Goal: Information Seeking & Learning: Learn about a topic

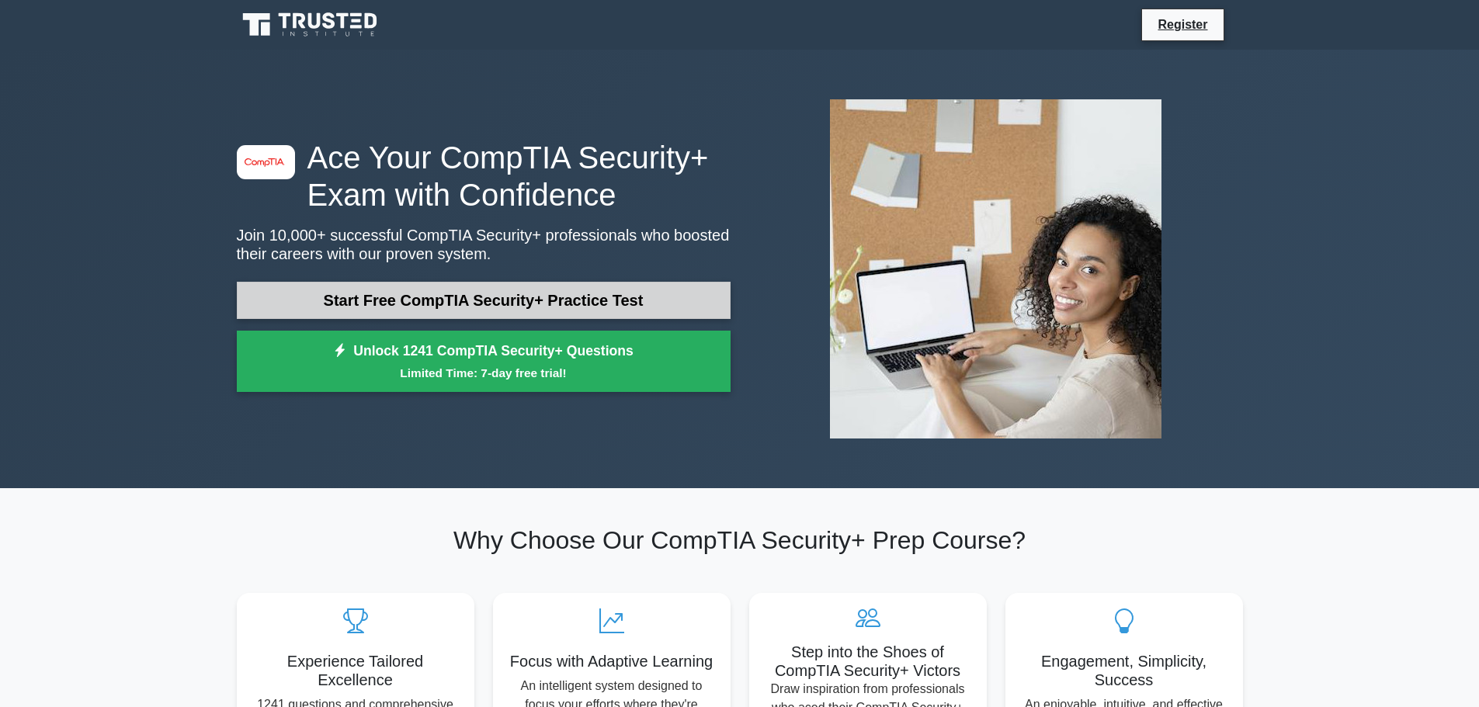
click at [691, 307] on link "Start Free CompTIA Security+ Practice Test" at bounding box center [484, 300] width 494 height 37
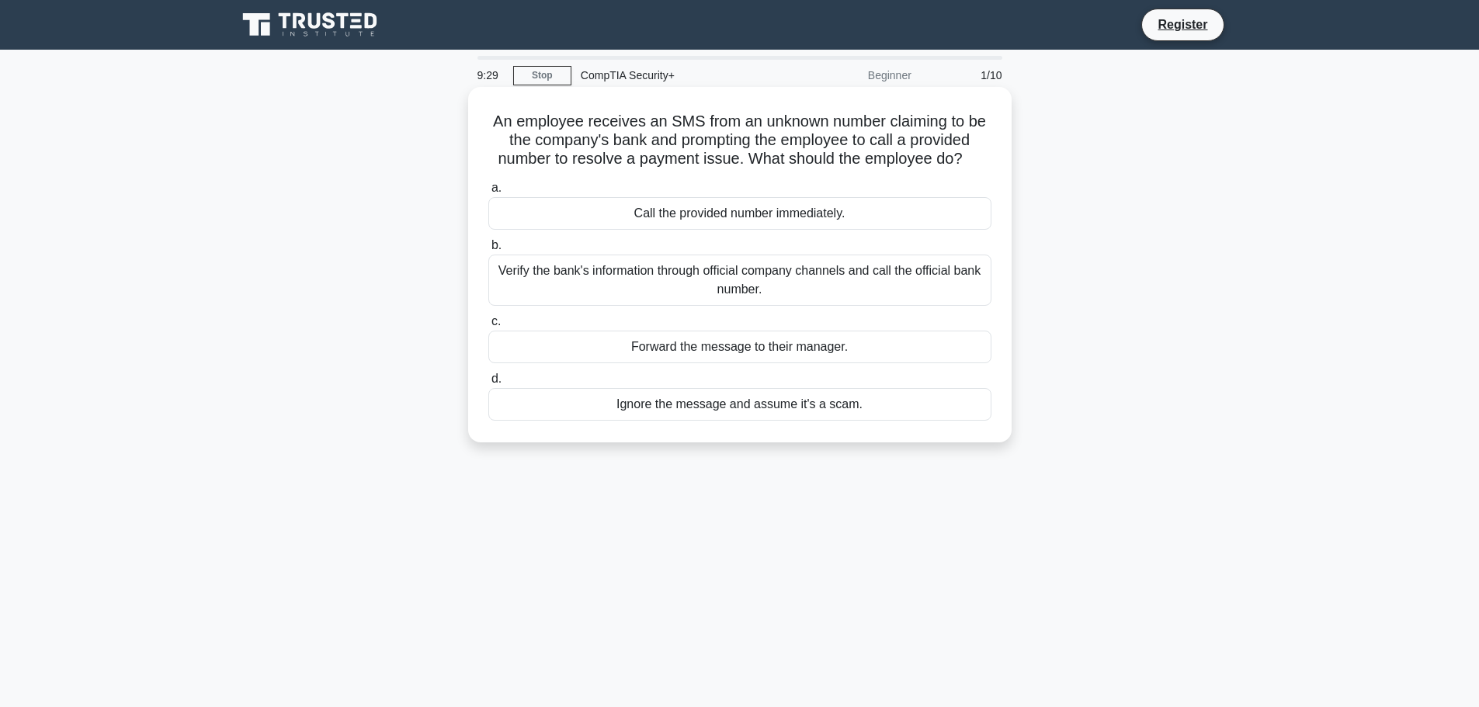
click at [773, 279] on div "Verify the bank's information through official company channels and call the of…" at bounding box center [739, 280] width 503 height 51
click at [488, 251] on input "b. Verify the bank's information through official company channels and call the…" at bounding box center [488, 246] width 0 height 10
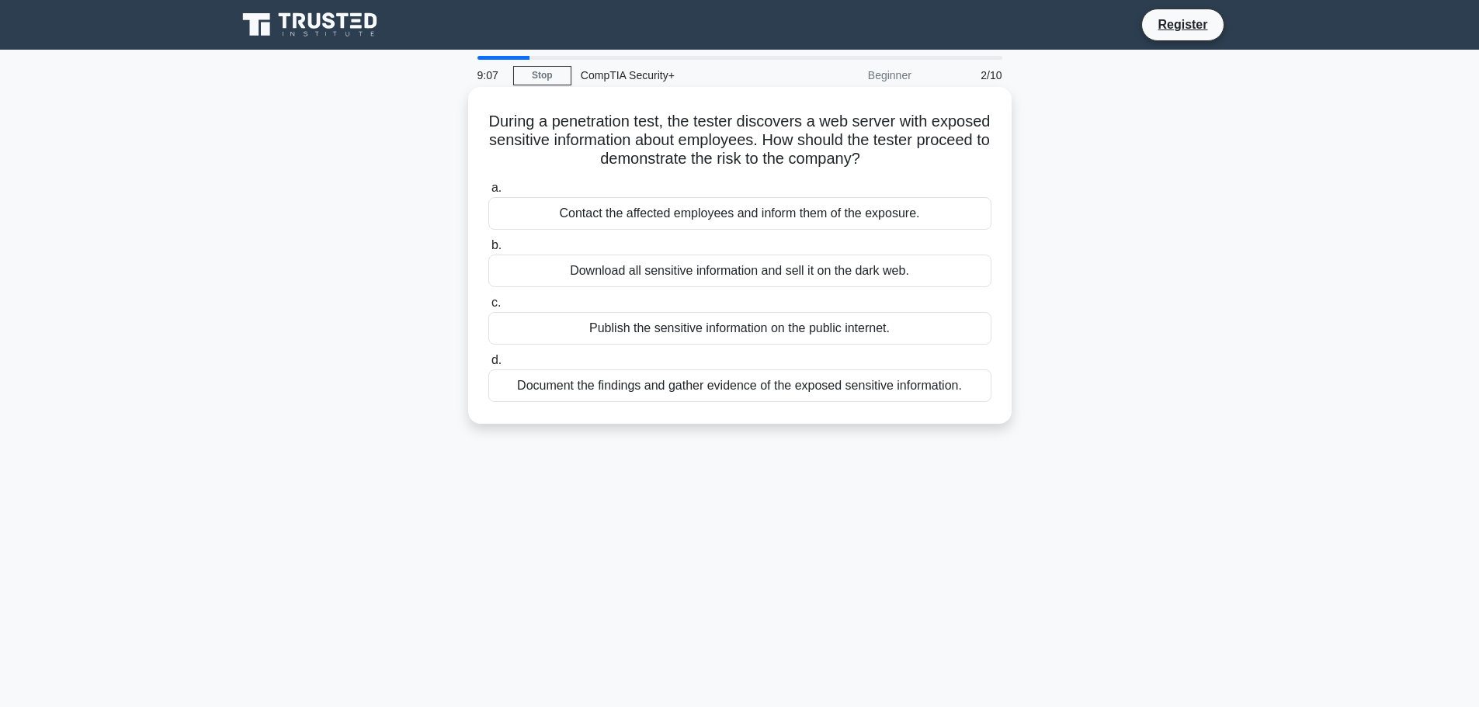
click at [778, 391] on div "Document the findings and gather evidence of the exposed sensitive information." at bounding box center [739, 386] width 503 height 33
click at [488, 366] on input "d. Document the findings and gather evidence of the exposed sensitive informati…" at bounding box center [488, 361] width 0 height 10
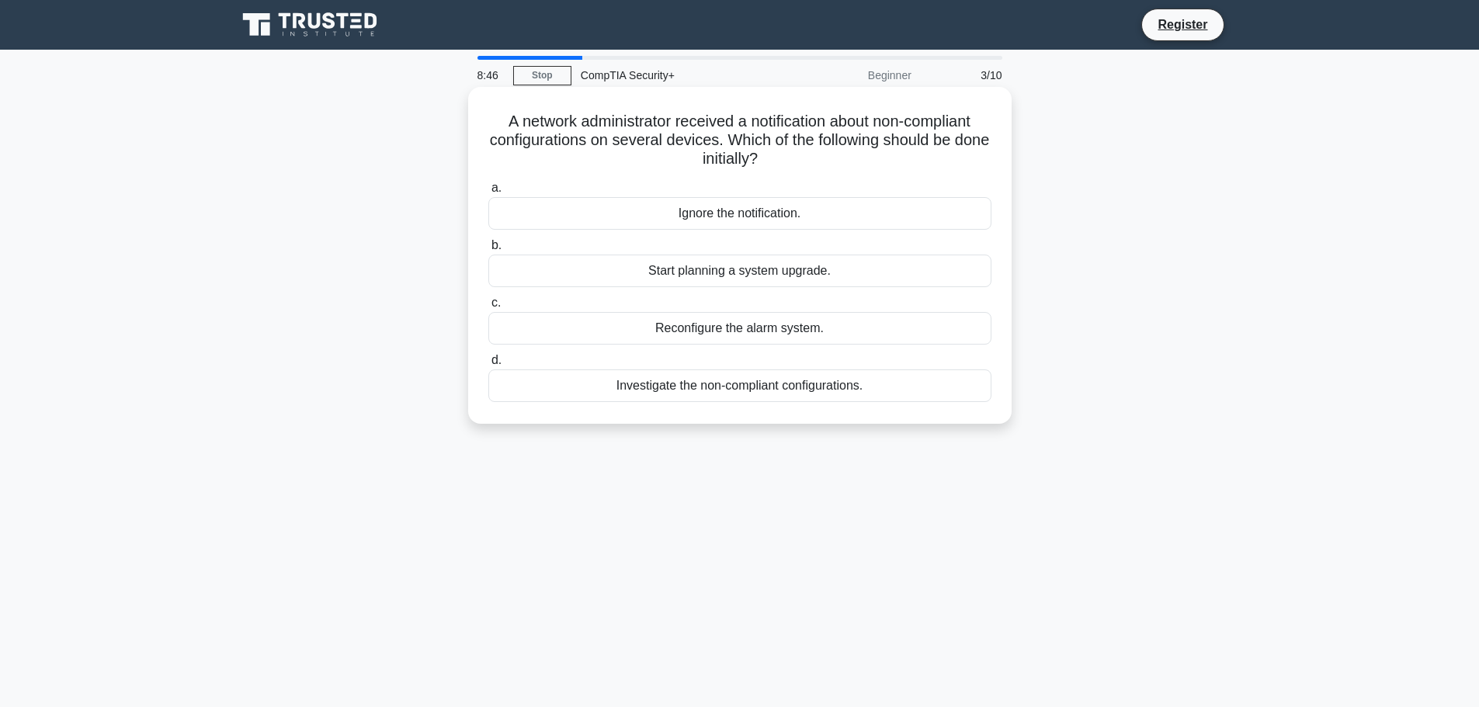
click at [765, 387] on div "Investigate the non-compliant configurations." at bounding box center [739, 386] width 503 height 33
click at [488, 366] on input "d. Investigate the non-compliant configurations." at bounding box center [488, 361] width 0 height 10
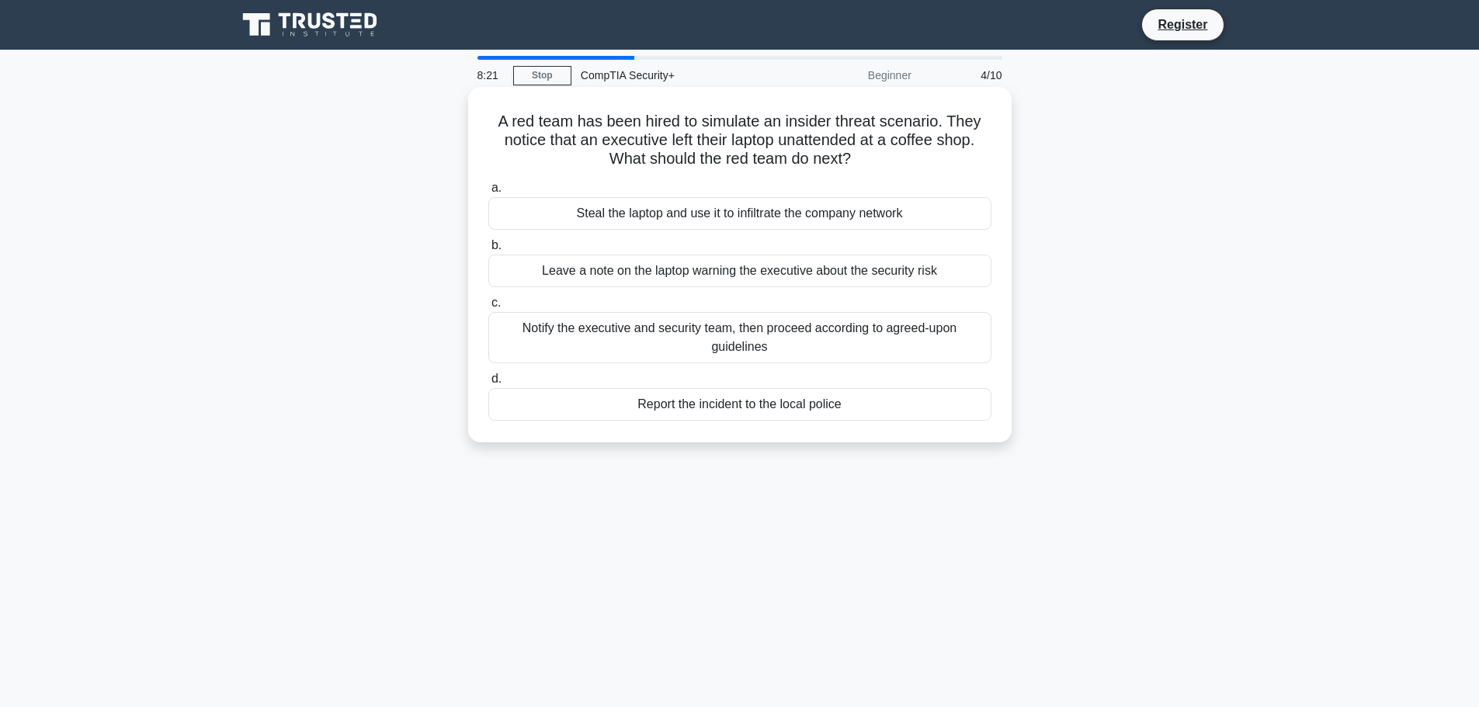
click at [736, 340] on div "Notify the executive and security team, then proceed according to agreed-upon g…" at bounding box center [739, 337] width 503 height 51
click at [488, 308] on input "c. Notify the executive and security team, then proceed according to agreed-upo…" at bounding box center [488, 303] width 0 height 10
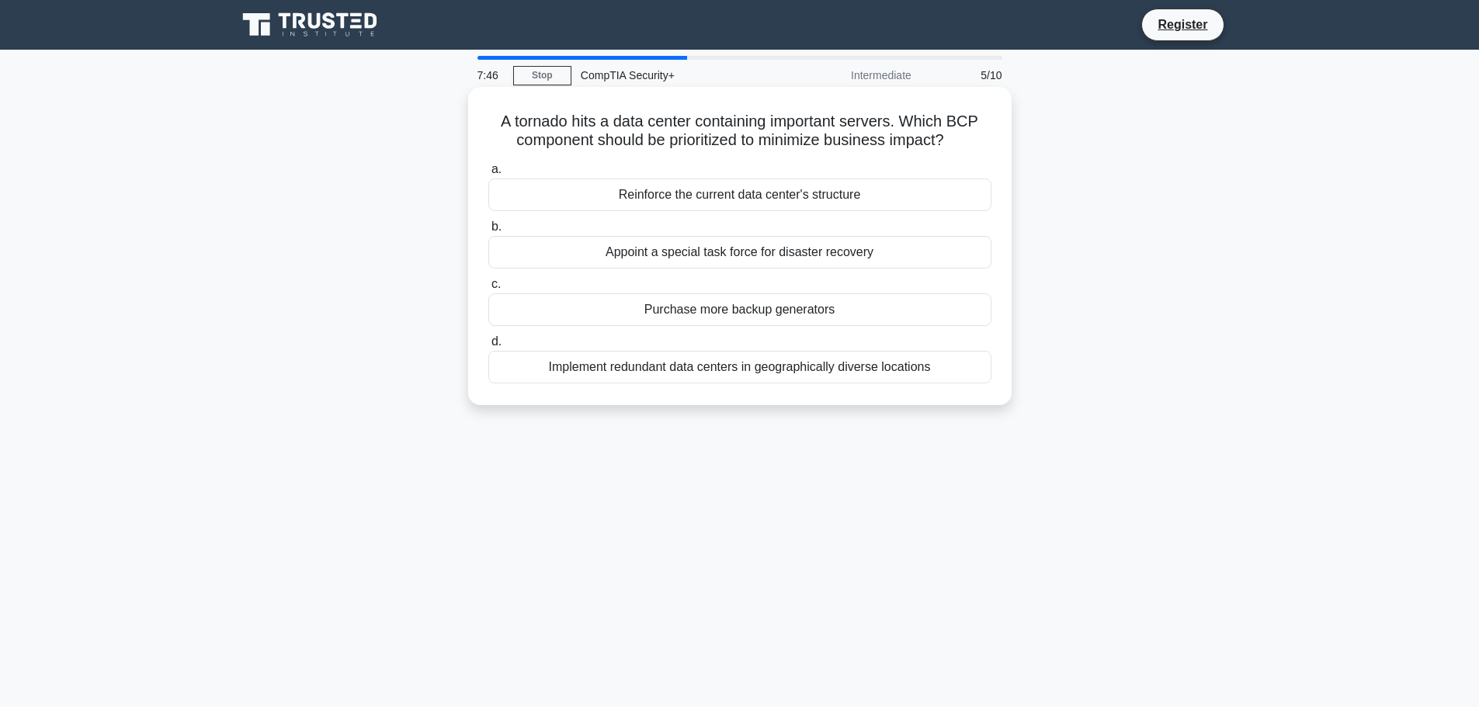
click at [676, 372] on div "Implement redundant data centers in geographically diverse locations" at bounding box center [739, 367] width 503 height 33
click at [488, 347] on input "d. Implement redundant data centers in geographically diverse locations" at bounding box center [488, 342] width 0 height 10
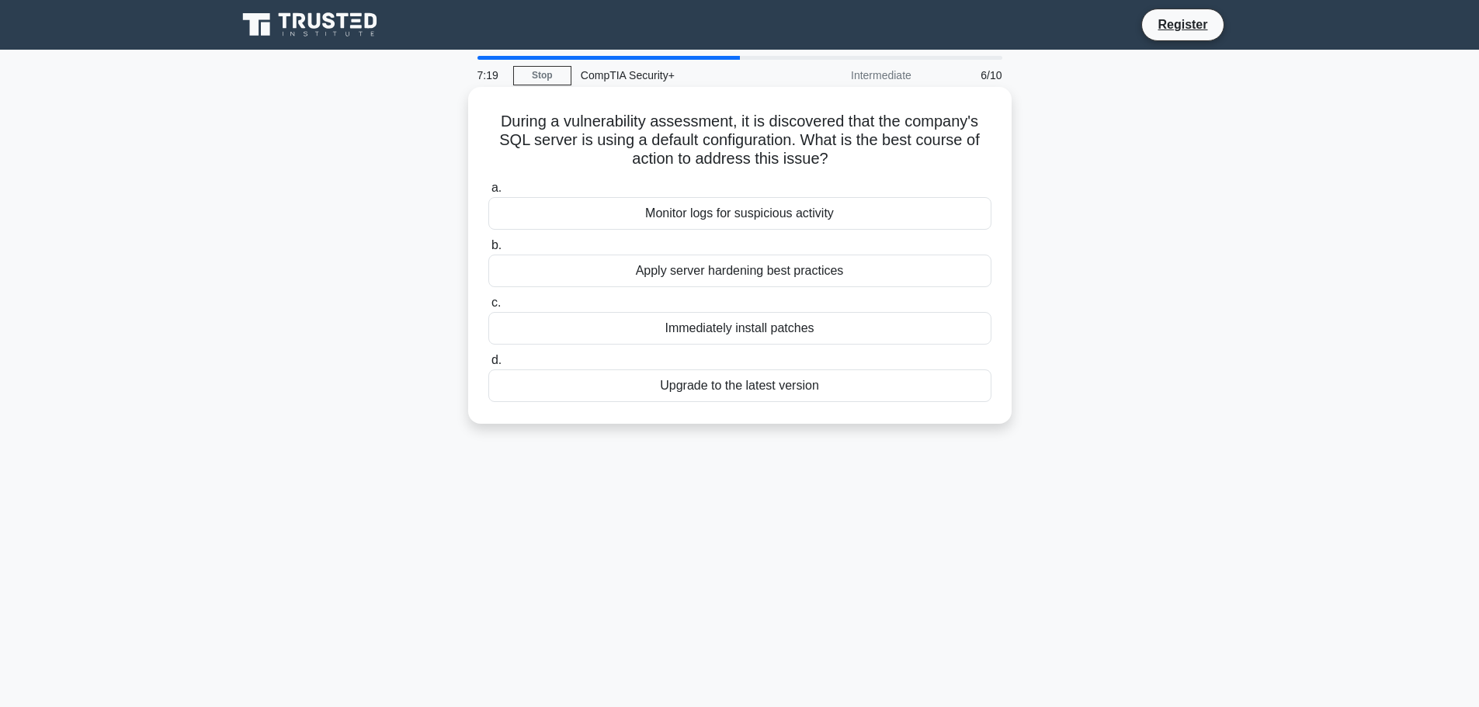
click at [829, 272] on div "Apply server hardening best practices" at bounding box center [739, 271] width 503 height 33
click at [488, 251] on input "b. Apply server hardening best practices" at bounding box center [488, 246] width 0 height 10
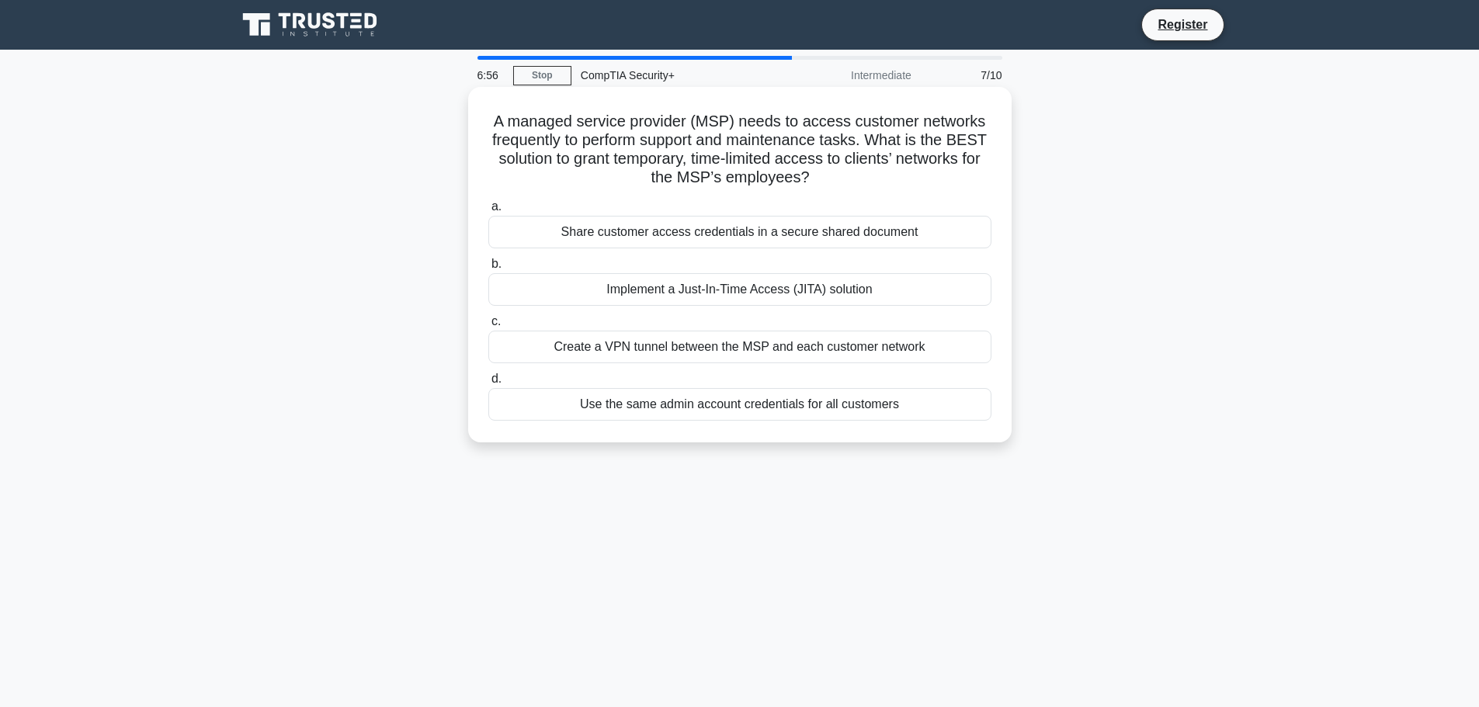
click at [612, 293] on div "Implement a Just-In-Time Access (JITA) solution" at bounding box center [739, 289] width 503 height 33
click at [488, 269] on input "b. Implement a Just-In-Time Access (JITA) solution" at bounding box center [488, 264] width 0 height 10
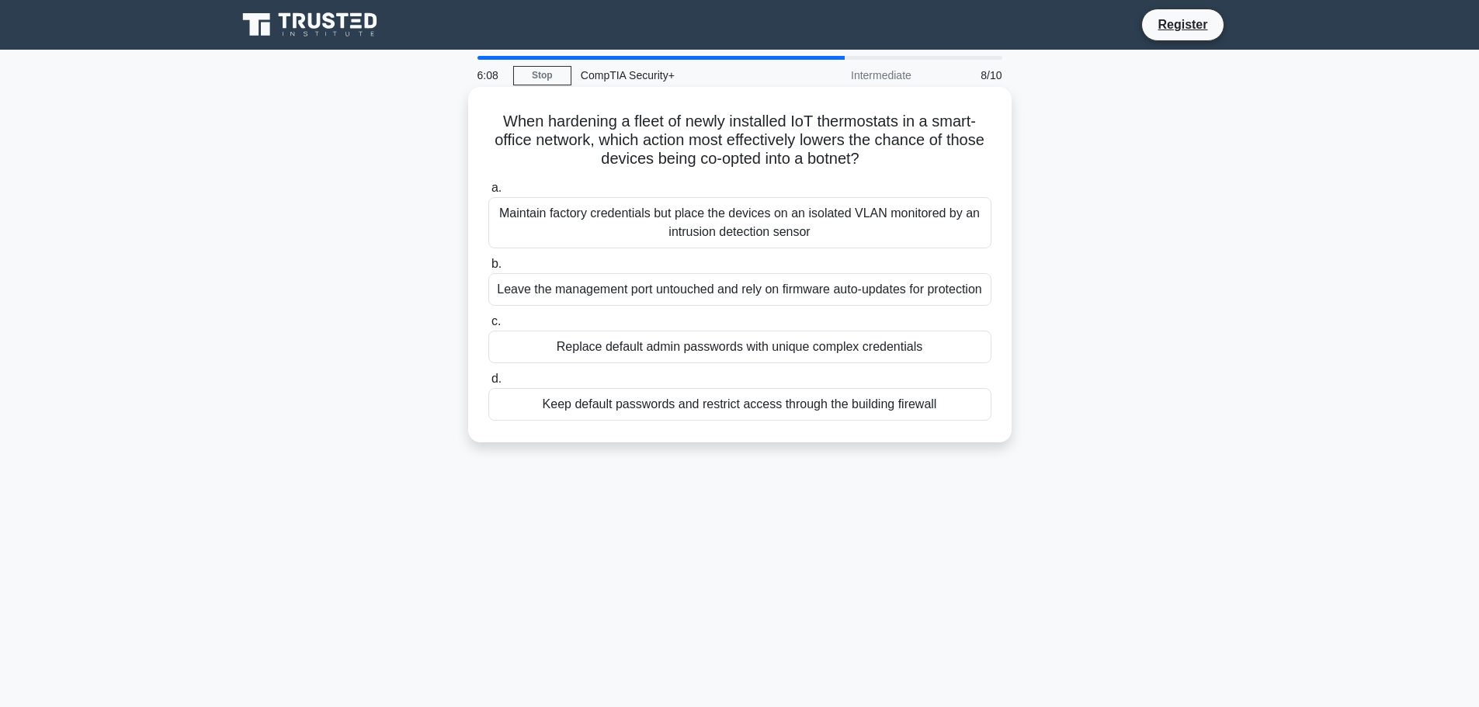
click at [714, 363] on div "Replace default admin passwords with unique complex credentials" at bounding box center [739, 347] width 503 height 33
click at [488, 327] on input "c. Replace default admin passwords with unique complex credentials" at bounding box center [488, 322] width 0 height 10
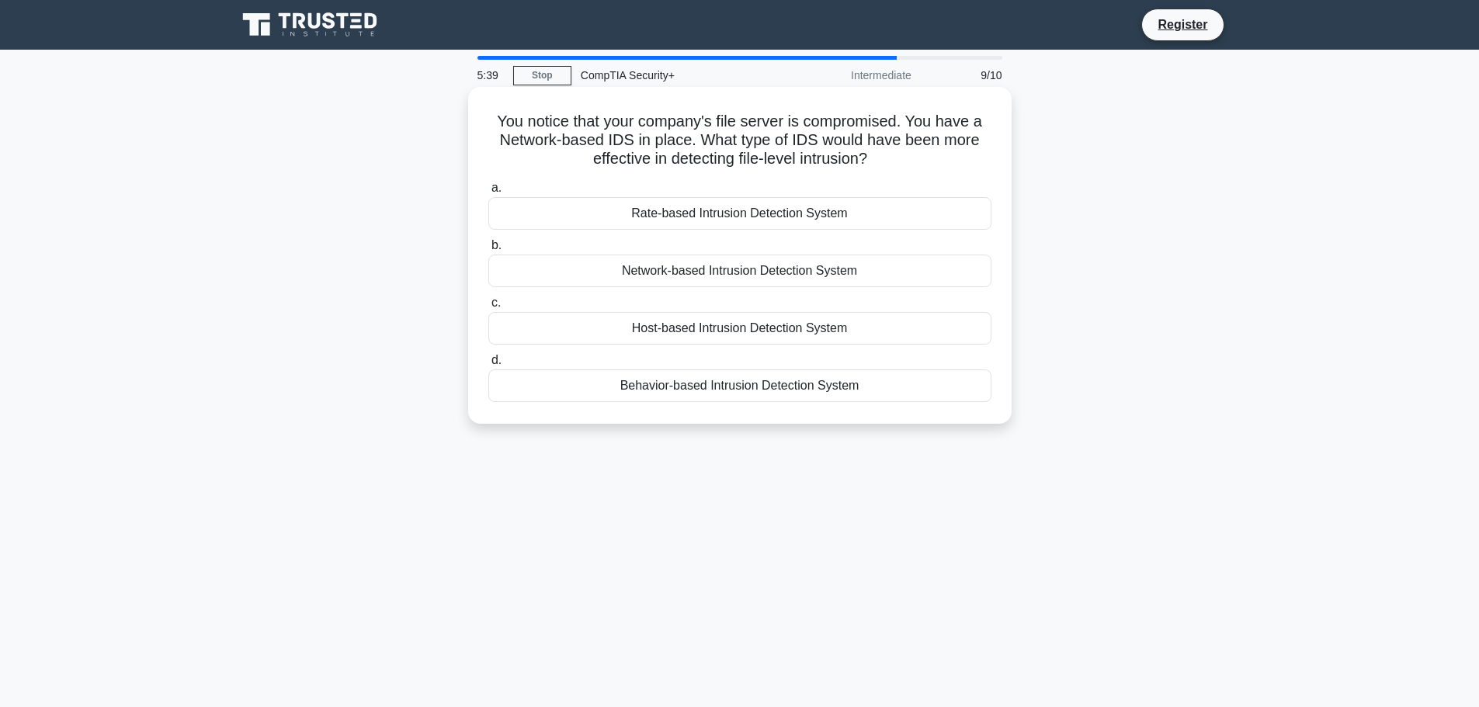
click at [677, 330] on div "Host-based Intrusion Detection System" at bounding box center [739, 328] width 503 height 33
click at [488, 308] on input "c. Host-based Intrusion Detection System" at bounding box center [488, 303] width 0 height 10
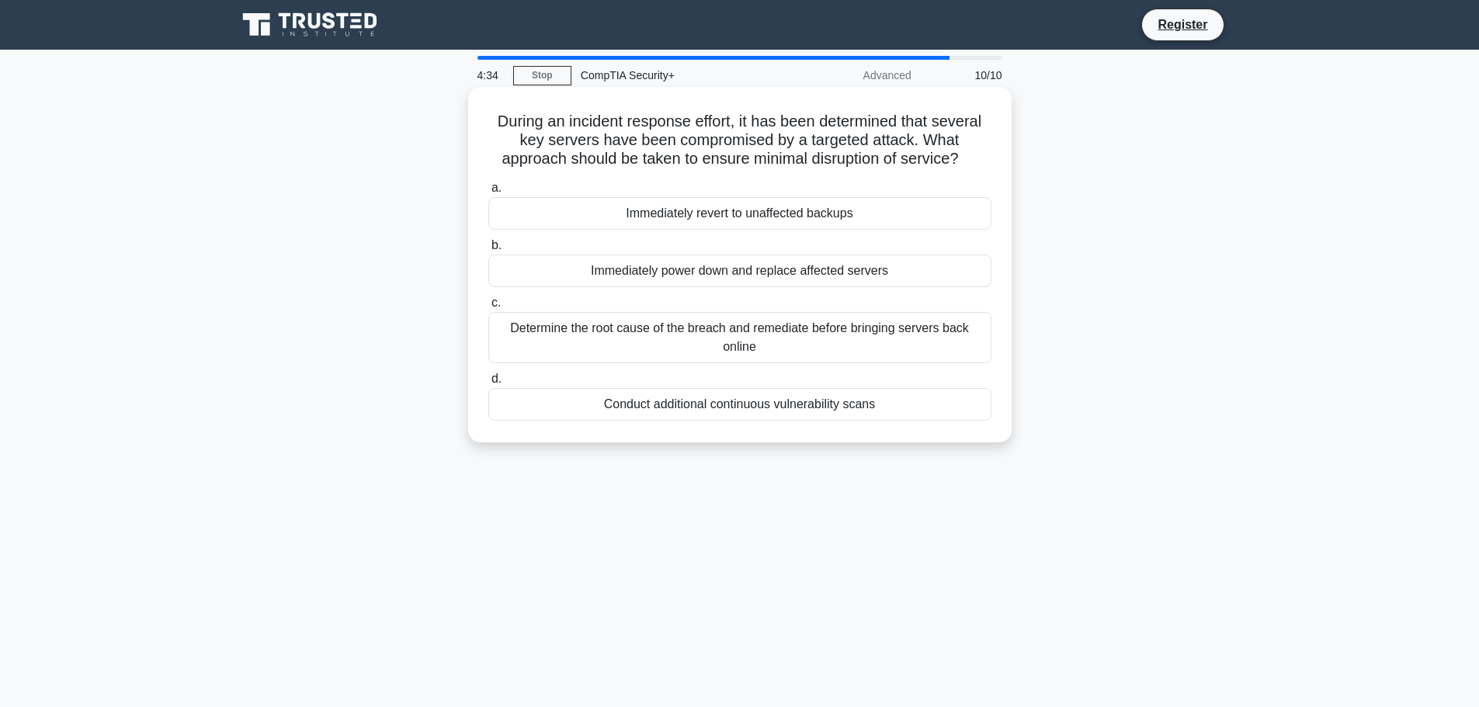
click at [698, 349] on div "Determine the root cause of the breach and remediate before bringing servers ba…" at bounding box center [739, 337] width 503 height 51
click at [488, 308] on input "c. Determine the root cause of the breach and remediate before bringing servers…" at bounding box center [488, 303] width 0 height 10
